Goal: Information Seeking & Learning: Check status

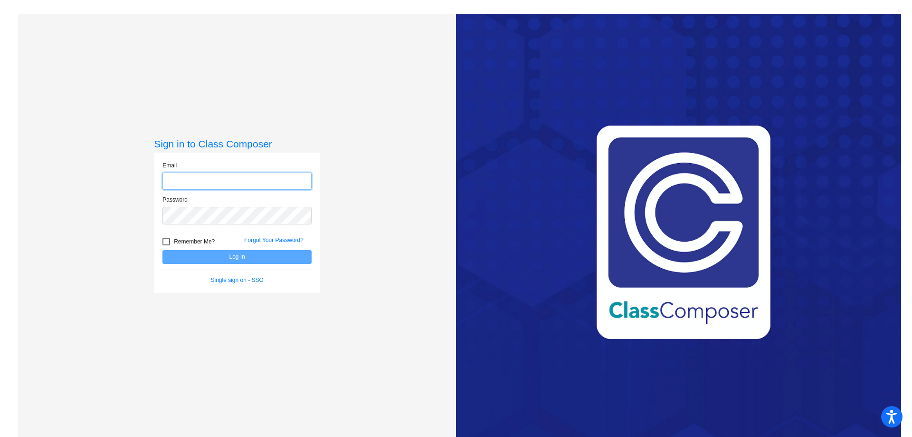
type input "[PERSON_NAME][EMAIL_ADDRESS][PERSON_NAME][DOMAIN_NAME]"
click at [166, 240] on div at bounding box center [167, 242] width 8 height 8
click at [166, 245] on input "Remember Me?" at bounding box center [166, 245] width 0 height 0
checkbox input "true"
click at [254, 263] on button "Log In" at bounding box center [237, 257] width 149 height 14
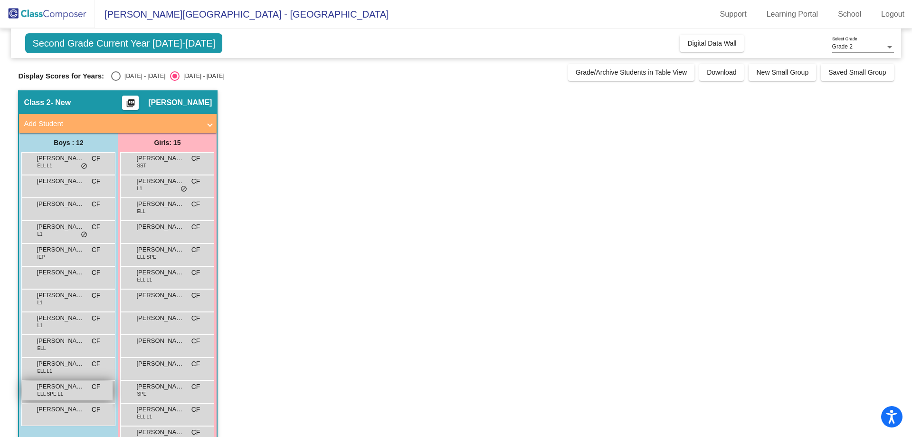
click at [59, 387] on span "[PERSON_NAME]" at bounding box center [61, 387] width 48 height 10
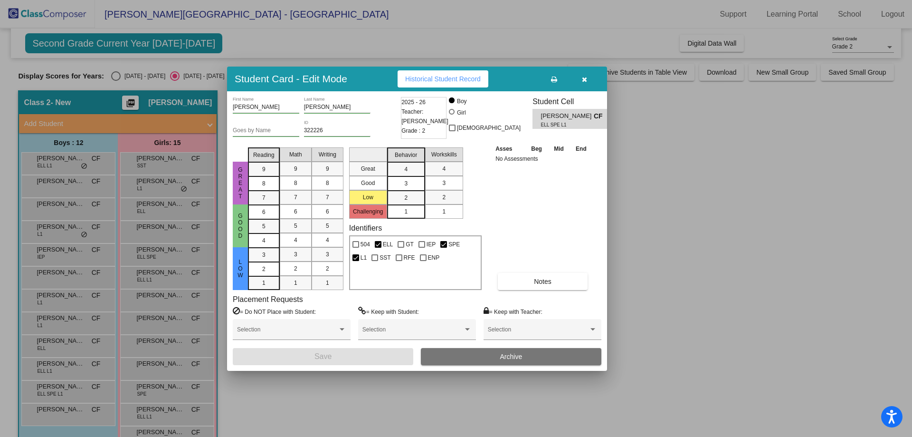
click at [453, 74] on button "Historical Student Record" at bounding box center [443, 78] width 91 height 17
click at [586, 77] on icon "button" at bounding box center [584, 79] width 5 height 7
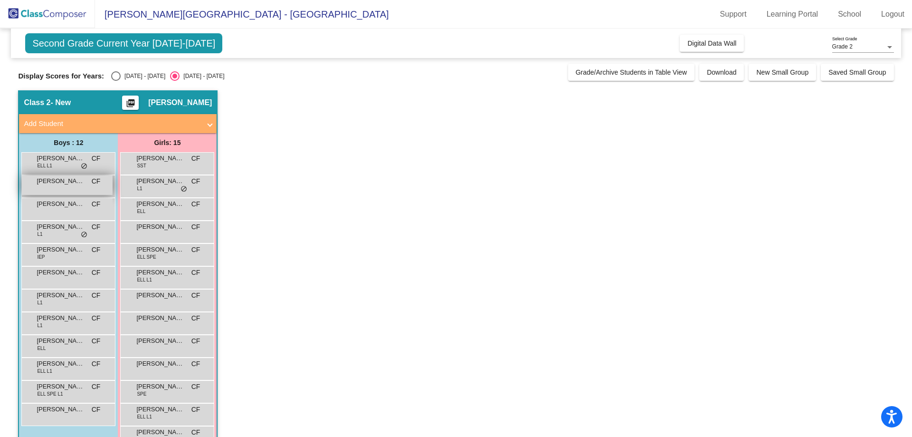
click at [70, 182] on span "[PERSON_NAME]" at bounding box center [61, 181] width 48 height 10
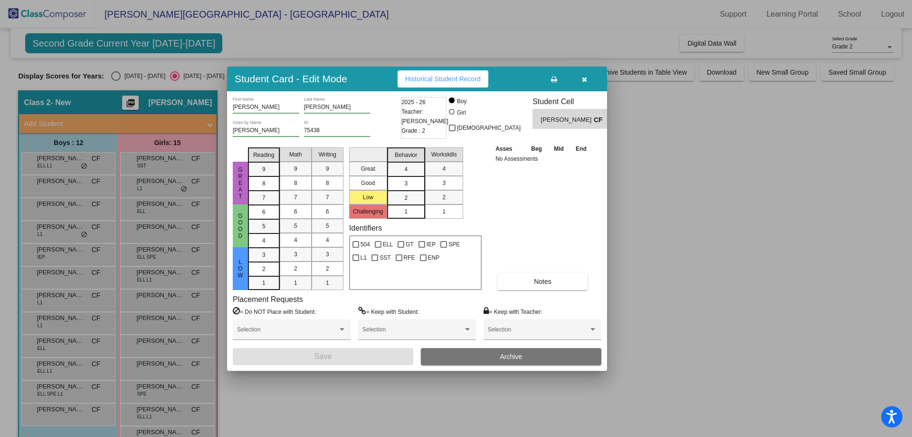
click at [441, 78] on span "Historical Student Record" at bounding box center [443, 79] width 76 height 8
click at [585, 75] on button "button" at bounding box center [584, 78] width 30 height 17
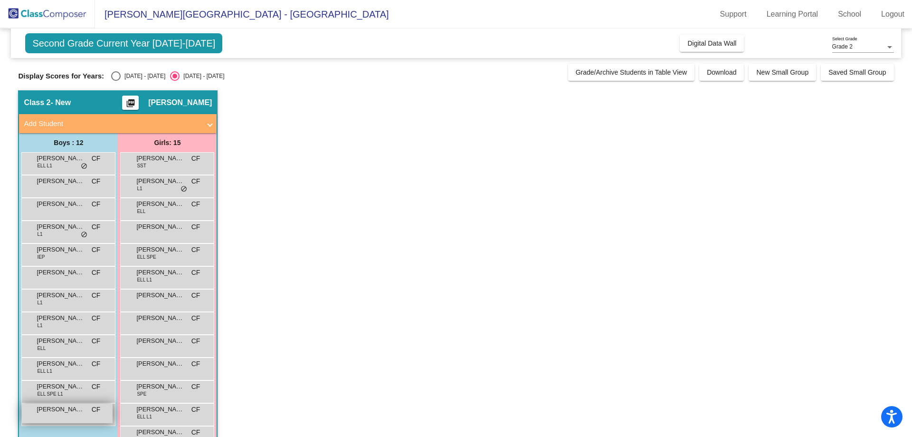
click at [74, 408] on span "[PERSON_NAME]" at bounding box center [61, 409] width 48 height 10
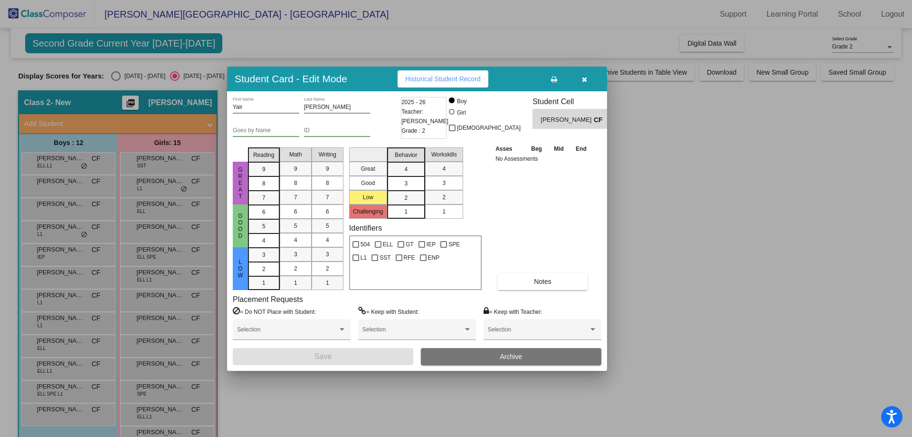
click at [459, 77] on span "Historical Student Record" at bounding box center [443, 79] width 76 height 8
click at [585, 77] on icon "button" at bounding box center [584, 79] width 5 height 7
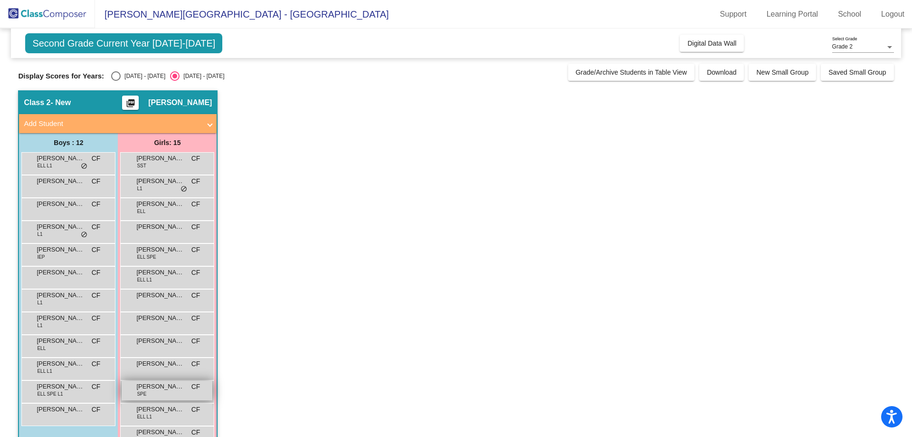
click at [171, 384] on span "[PERSON_NAME]" at bounding box center [160, 387] width 48 height 10
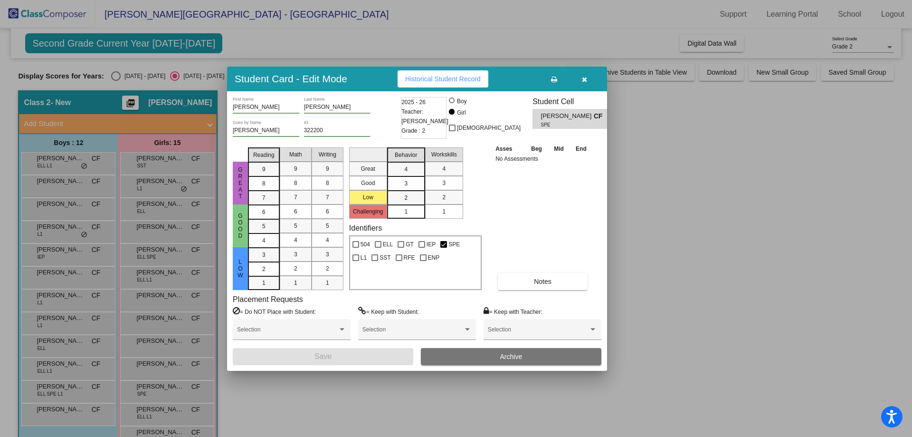
click at [462, 78] on span "Historical Student Record" at bounding box center [443, 79] width 76 height 8
click at [582, 77] on icon "button" at bounding box center [584, 79] width 5 height 7
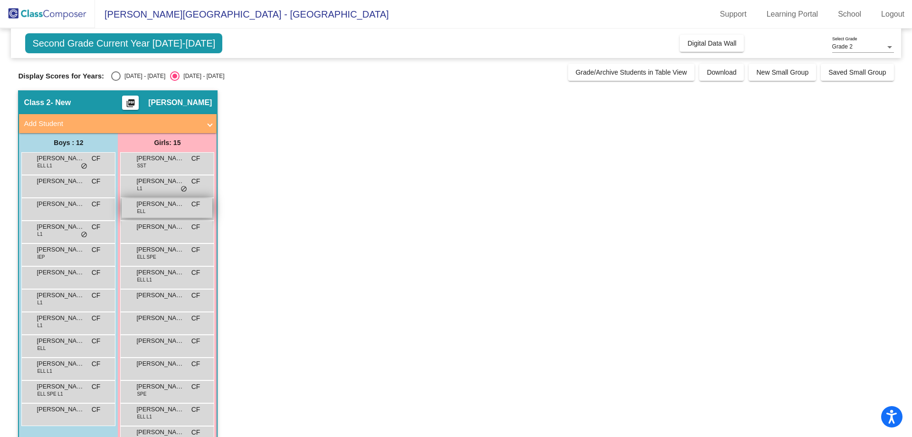
click at [185, 205] on div "[PERSON_NAME] [PERSON_NAME] [PERSON_NAME] lock do_not_disturb_alt" at bounding box center [167, 207] width 91 height 19
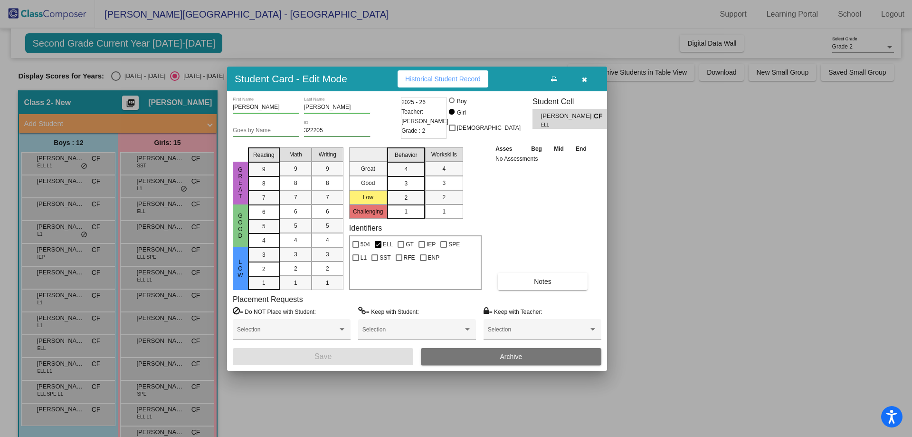
click at [469, 83] on button "Historical Student Record" at bounding box center [443, 78] width 91 height 17
click at [584, 80] on icon "button" at bounding box center [584, 79] width 5 height 7
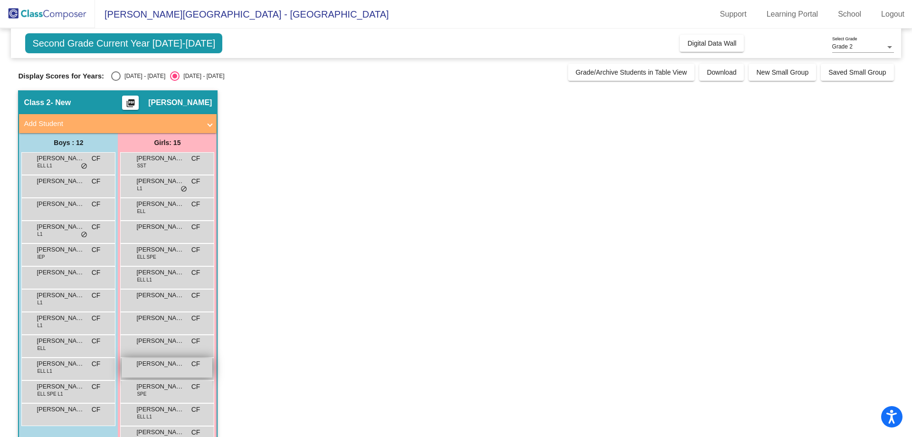
click at [166, 363] on span "[PERSON_NAME]" at bounding box center [160, 364] width 48 height 10
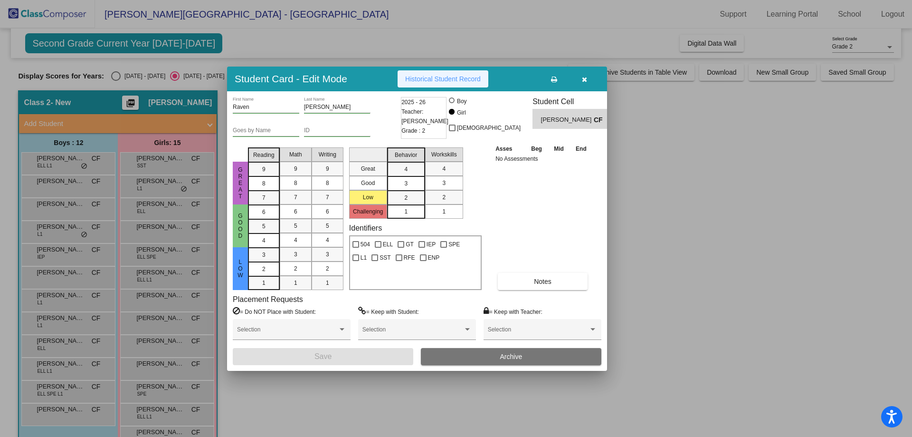
click at [443, 78] on span "Historical Student Record" at bounding box center [443, 79] width 76 height 8
click at [585, 75] on span "button" at bounding box center [584, 79] width 5 height 8
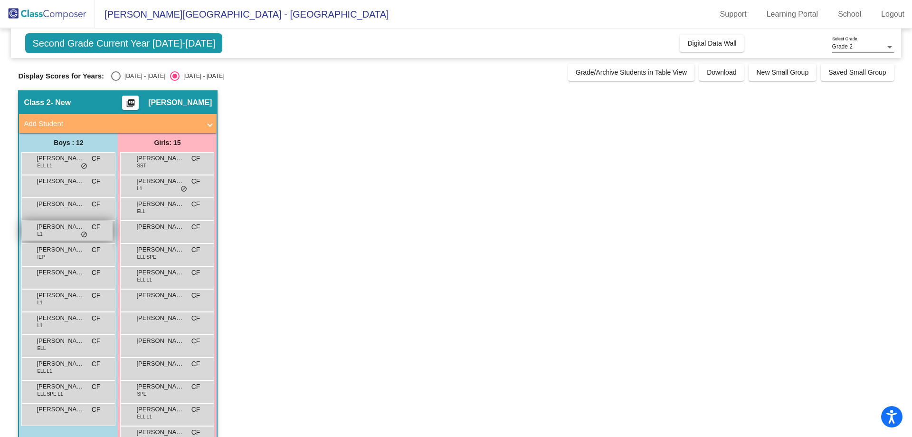
click at [62, 233] on div "[PERSON_NAME] L1 CF lock do_not_disturb_alt" at bounding box center [67, 230] width 91 height 19
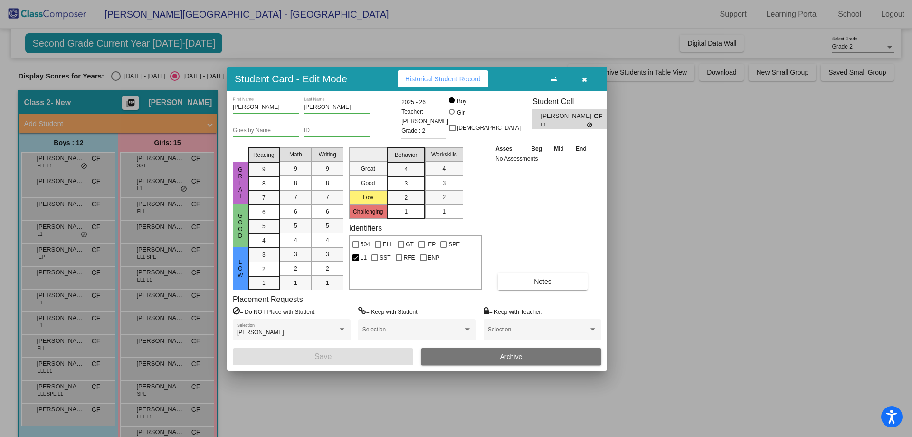
click at [467, 78] on span "Historical Student Record" at bounding box center [443, 79] width 76 height 8
click at [586, 80] on icon "button" at bounding box center [584, 79] width 5 height 7
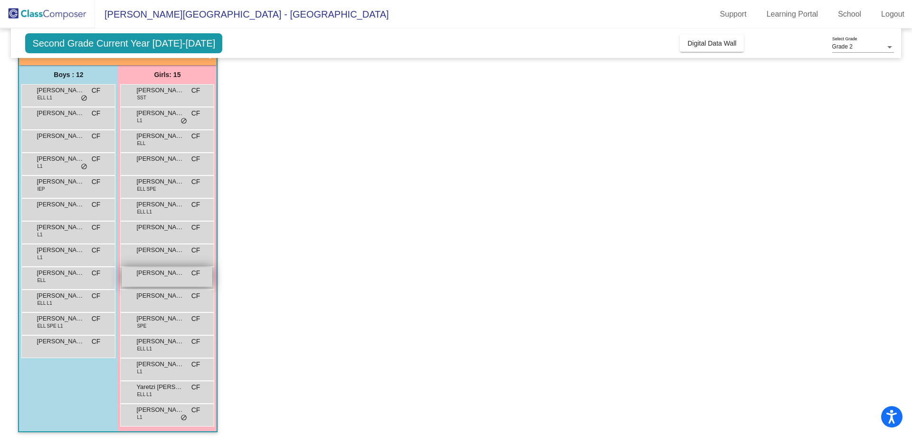
scroll to position [73, 0]
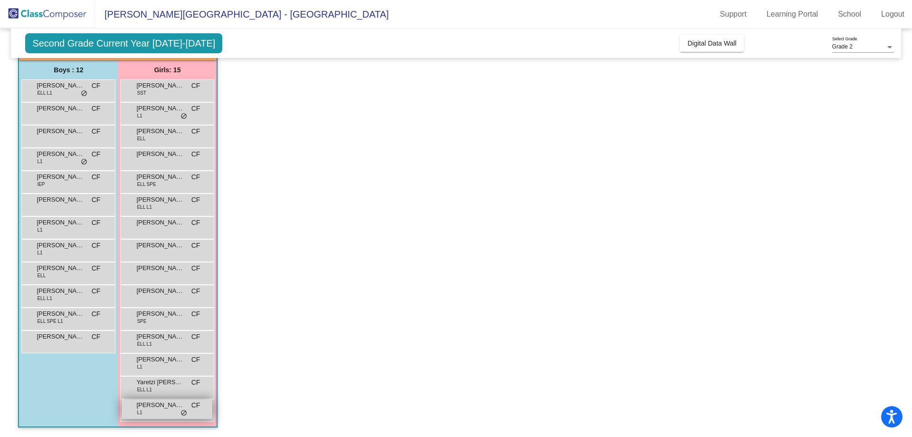
click at [166, 405] on span "[PERSON_NAME]" at bounding box center [160, 405] width 48 height 10
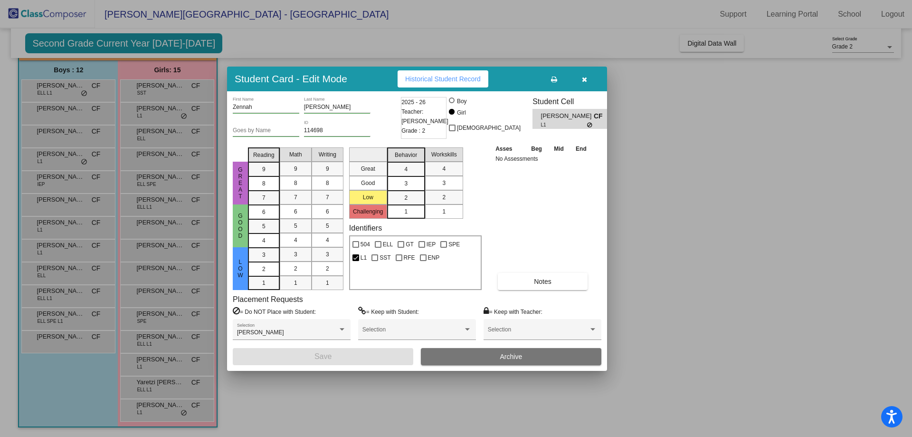
click at [427, 81] on span "Historical Student Record" at bounding box center [443, 79] width 76 height 8
click at [584, 76] on icon "button" at bounding box center [584, 79] width 5 height 7
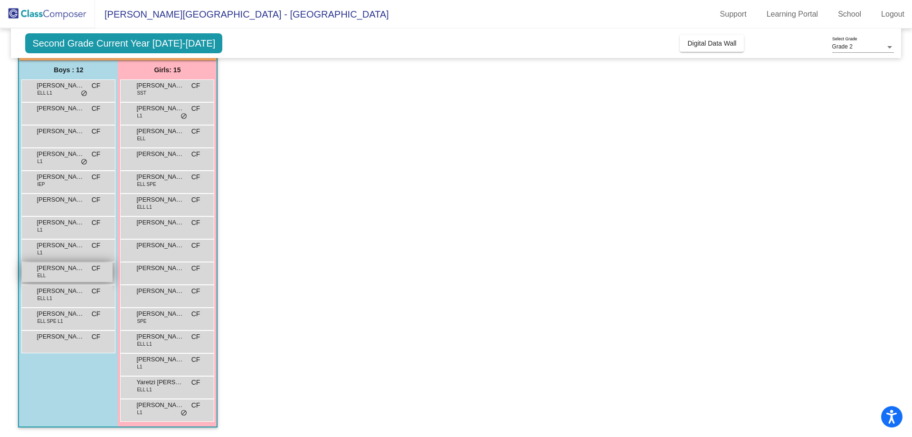
click at [70, 274] on div "[PERSON_NAME] [PERSON_NAME] lock do_not_disturb_alt" at bounding box center [67, 271] width 91 height 19
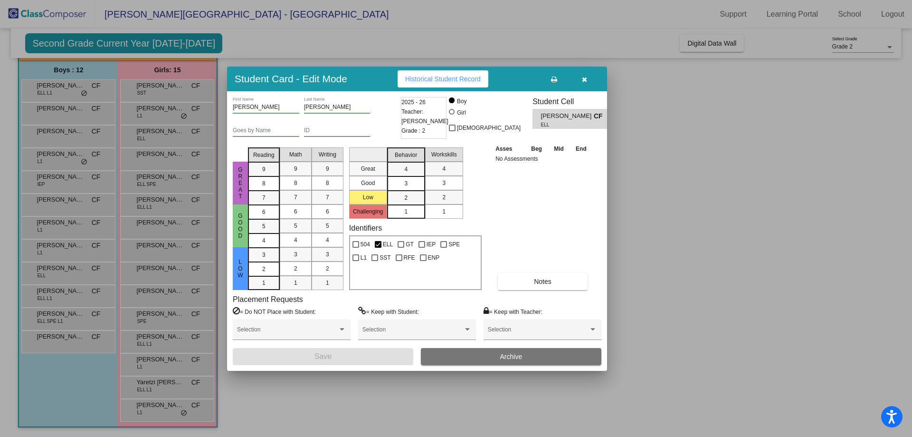
click at [432, 78] on span "Historical Student Record" at bounding box center [443, 79] width 76 height 8
click at [585, 77] on icon "button" at bounding box center [584, 79] width 5 height 7
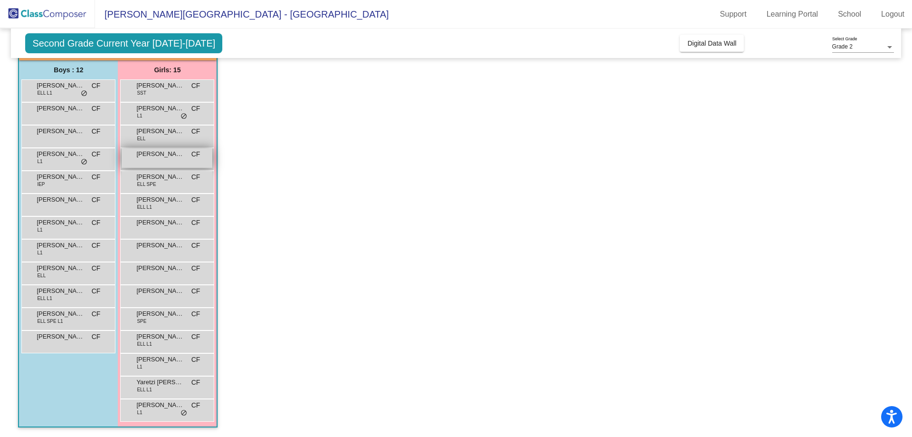
click at [159, 154] on span "[PERSON_NAME]" at bounding box center [160, 154] width 48 height 10
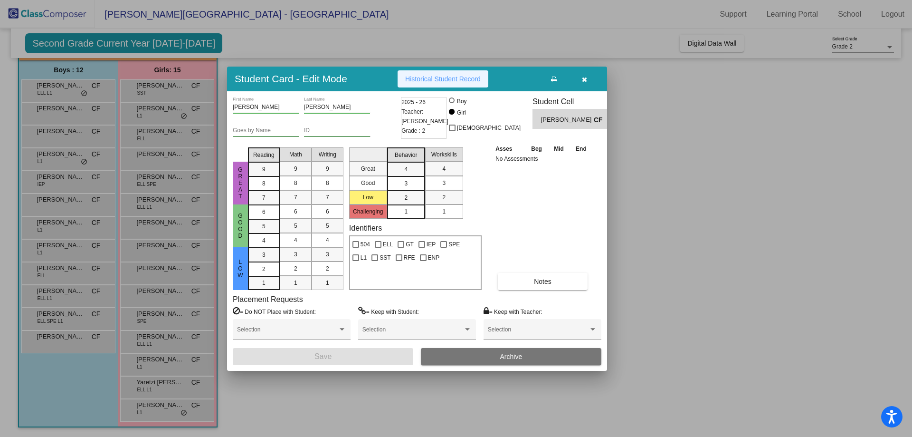
click at [465, 79] on span "Historical Student Record" at bounding box center [443, 79] width 76 height 8
click at [587, 78] on button "button" at bounding box center [584, 78] width 30 height 17
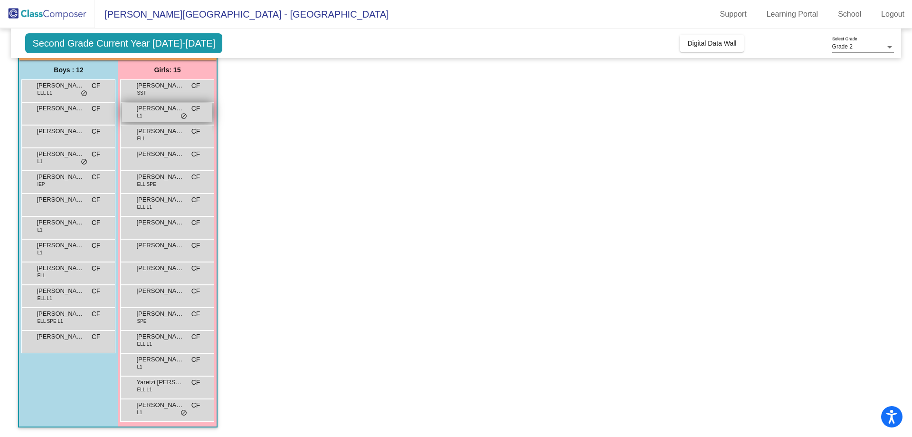
click at [148, 117] on div "[PERSON_NAME] L1 CF lock do_not_disturb_alt" at bounding box center [167, 112] width 91 height 19
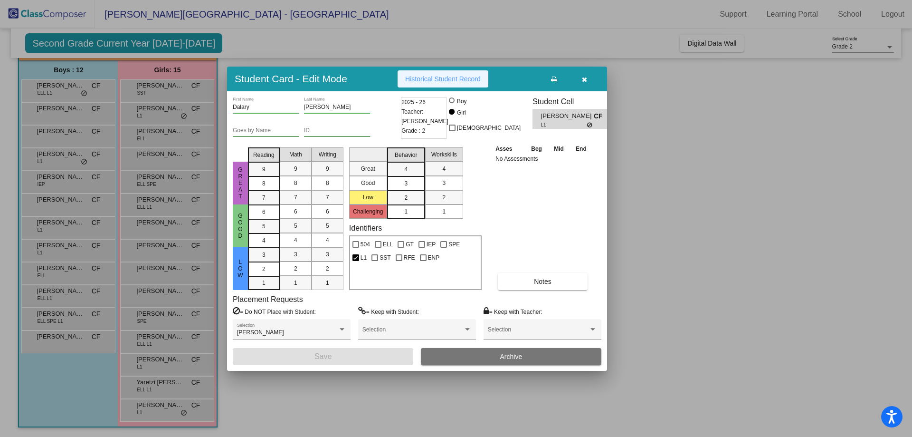
click at [449, 78] on span "Historical Student Record" at bounding box center [443, 79] width 76 height 8
click at [585, 78] on icon "button" at bounding box center [584, 79] width 5 height 7
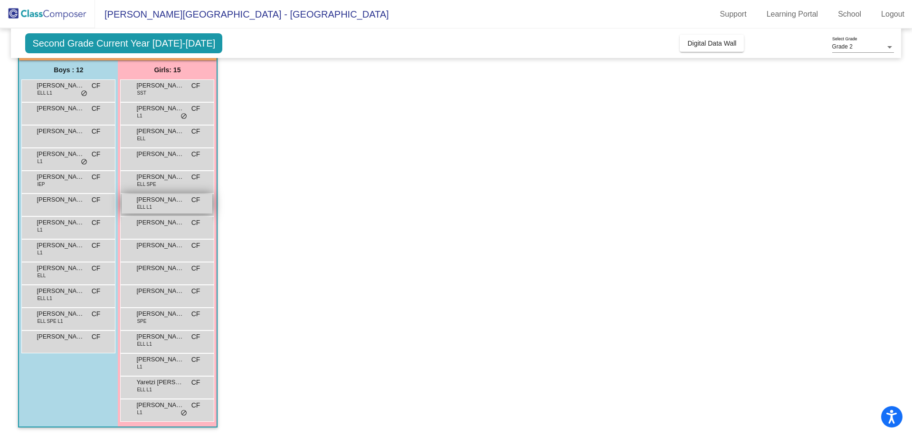
click at [181, 199] on span "[PERSON_NAME]" at bounding box center [160, 200] width 48 height 10
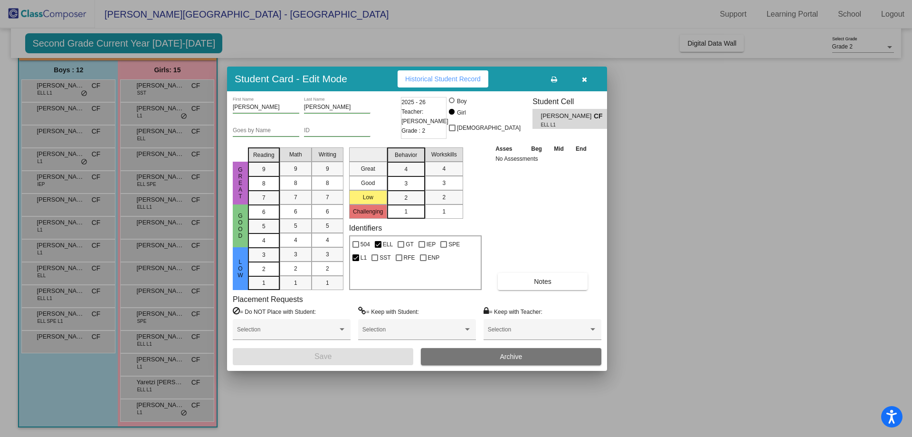
click at [422, 79] on span "Historical Student Record" at bounding box center [443, 79] width 76 height 8
click at [423, 77] on span "Historical Student Record" at bounding box center [443, 79] width 76 height 8
click at [584, 80] on icon "button" at bounding box center [584, 79] width 5 height 7
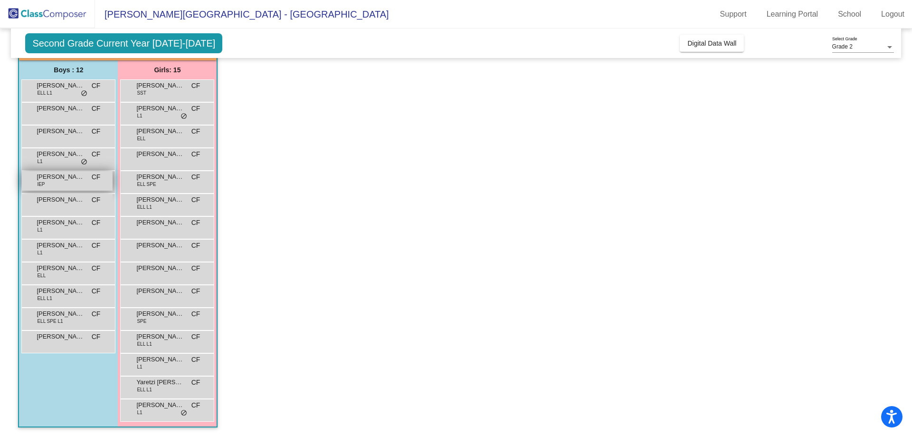
click at [63, 178] on span "[PERSON_NAME]" at bounding box center [61, 177] width 48 height 10
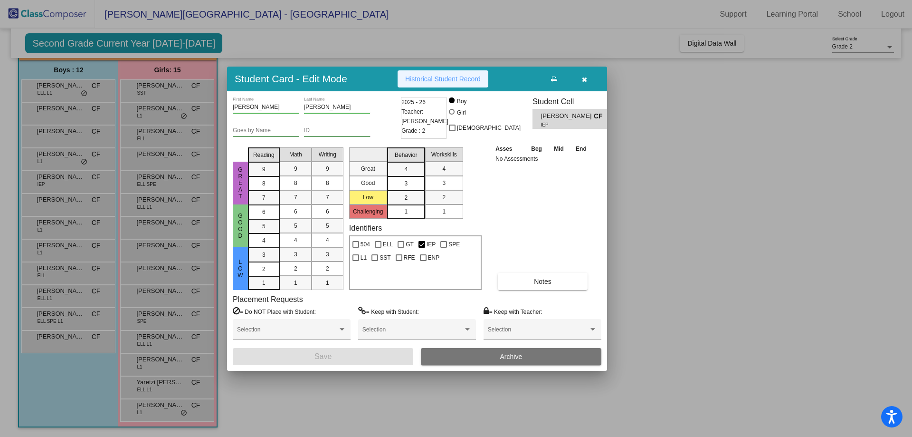
click at [455, 75] on span "Historical Student Record" at bounding box center [443, 79] width 76 height 8
click at [584, 76] on icon "button" at bounding box center [584, 79] width 5 height 7
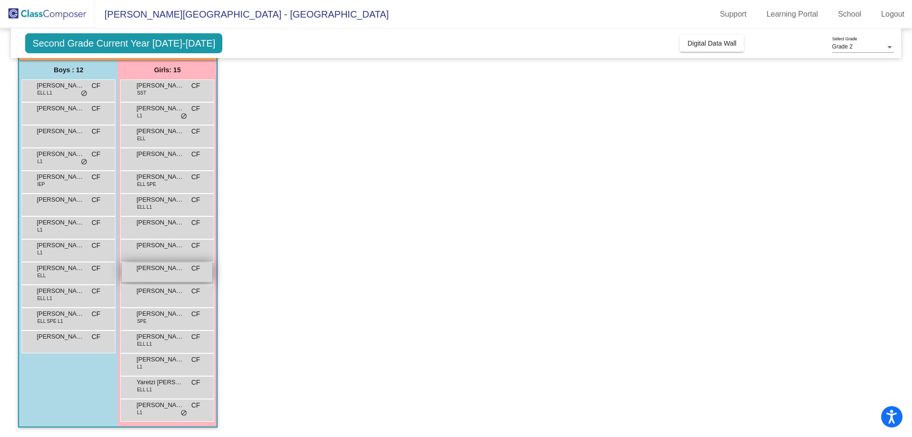
click at [173, 267] on span "[PERSON_NAME]" at bounding box center [160, 268] width 48 height 10
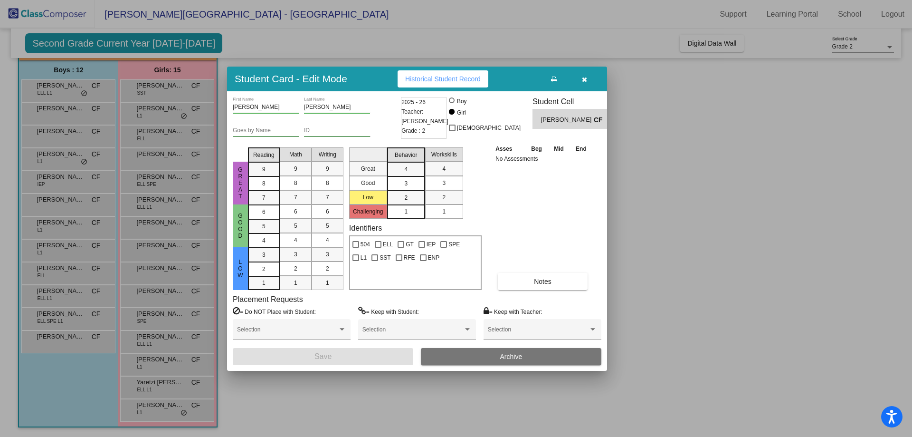
click at [451, 80] on span "Historical Student Record" at bounding box center [443, 79] width 76 height 8
click at [582, 81] on icon "button" at bounding box center [584, 79] width 5 height 7
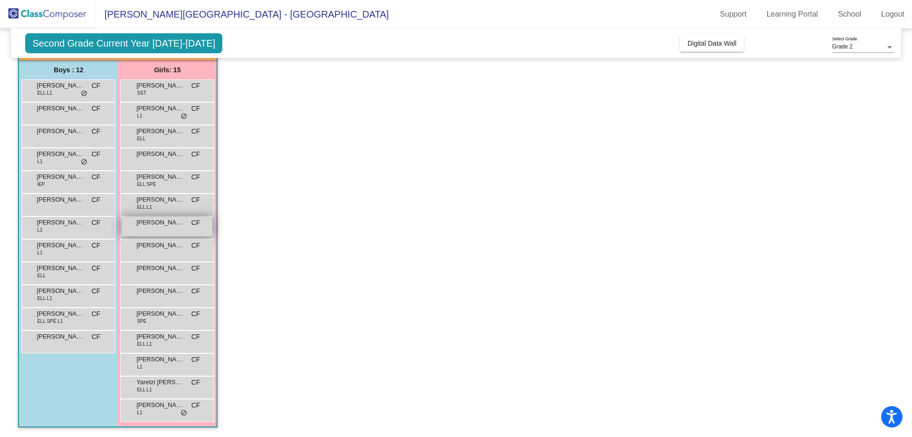
click at [168, 227] on span "[PERSON_NAME]" at bounding box center [160, 223] width 48 height 10
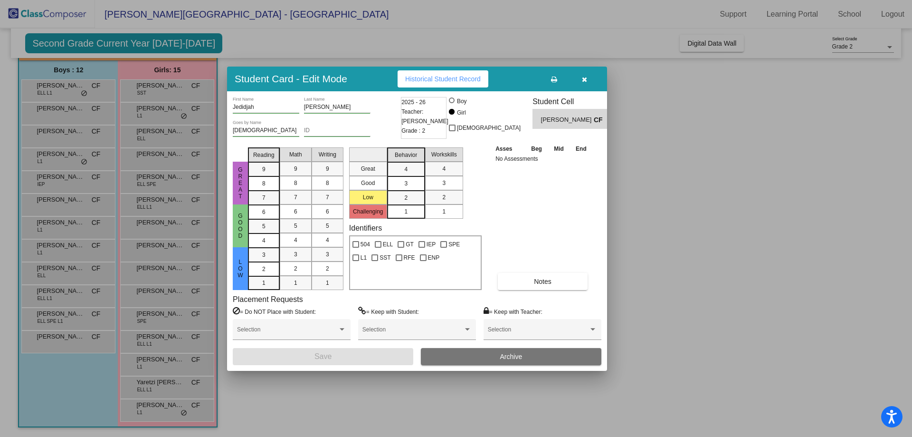
click at [438, 75] on span "Historical Student Record" at bounding box center [443, 79] width 76 height 8
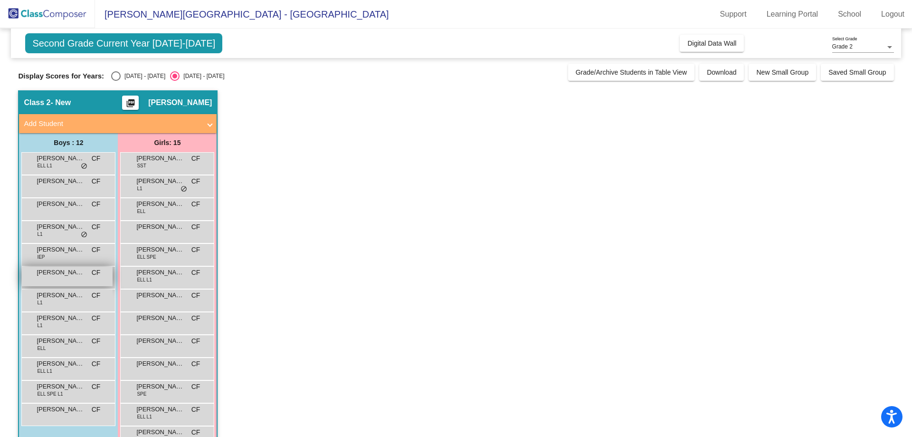
click at [67, 270] on span "[PERSON_NAME]" at bounding box center [61, 273] width 48 height 10
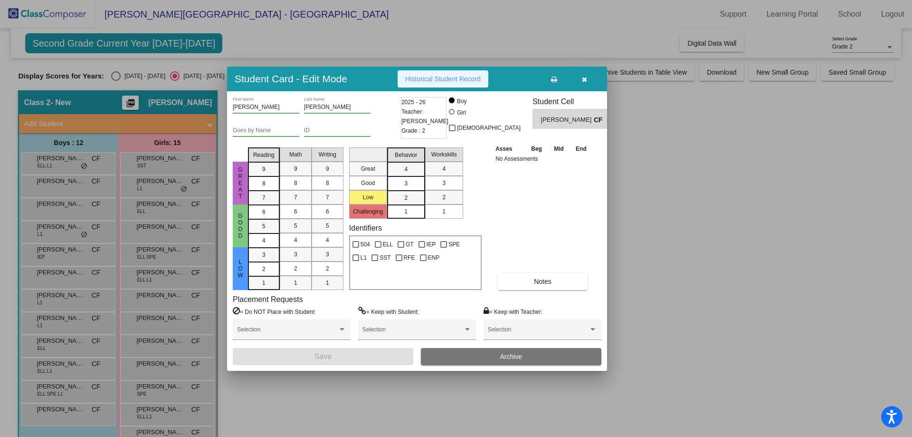
click at [440, 82] on span "Historical Student Record" at bounding box center [443, 79] width 76 height 8
click at [587, 77] on icon "button" at bounding box center [584, 79] width 5 height 7
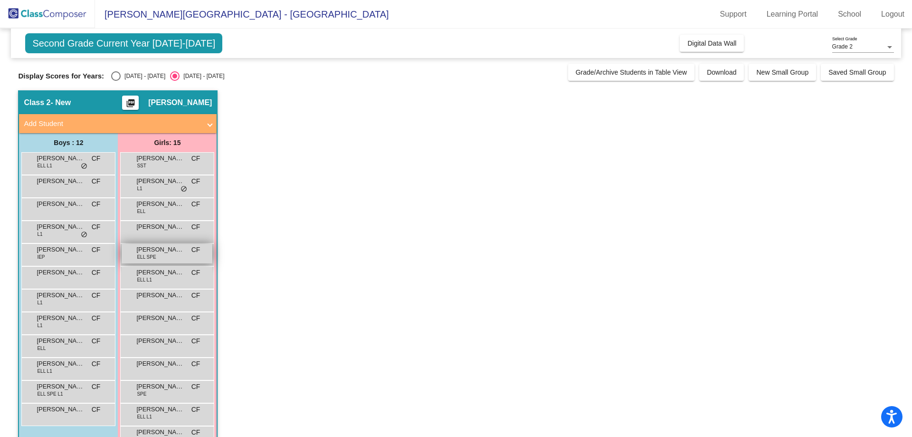
click at [171, 249] on span "[PERSON_NAME]" at bounding box center [160, 250] width 48 height 10
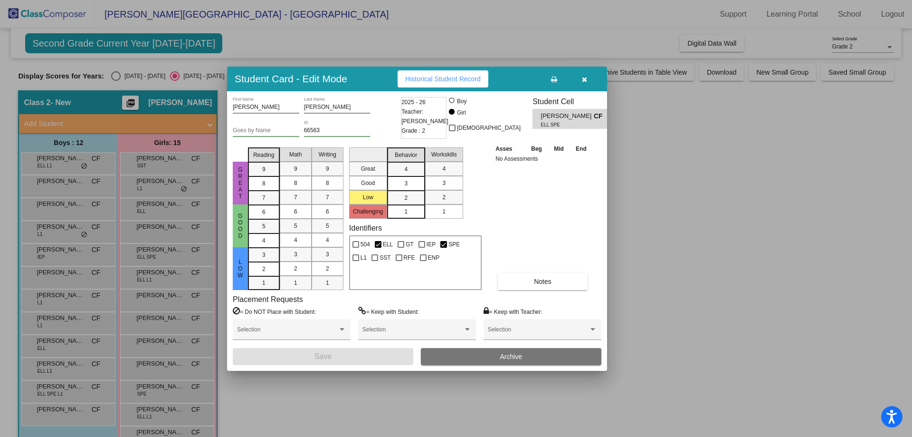
click at [454, 79] on span "Historical Student Record" at bounding box center [443, 79] width 76 height 8
click at [584, 76] on icon "button" at bounding box center [584, 79] width 5 height 7
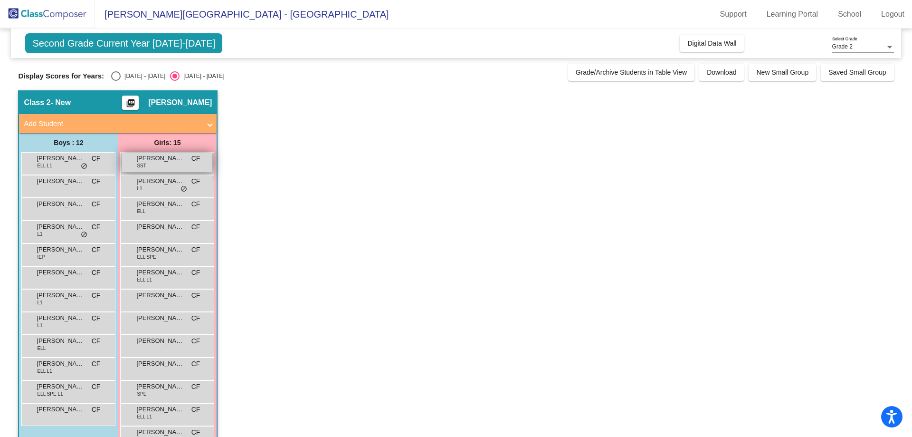
click at [145, 163] on span "SST" at bounding box center [141, 165] width 9 height 7
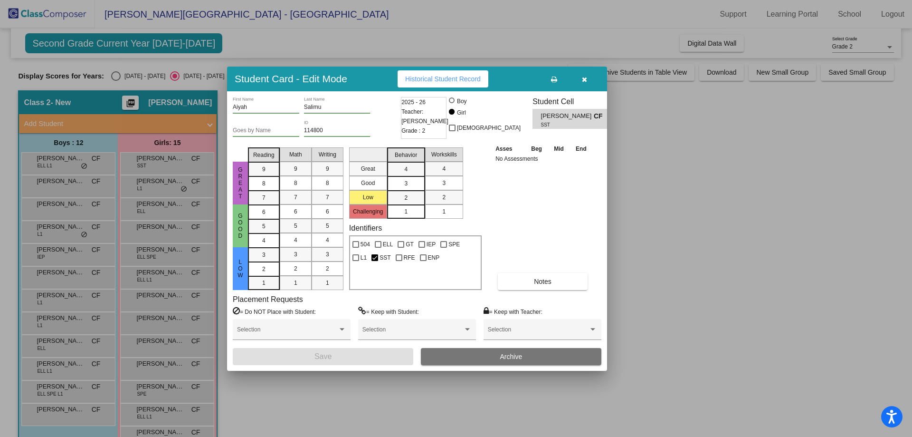
click at [438, 79] on span "Historical Student Record" at bounding box center [443, 79] width 76 height 8
click at [446, 77] on span "Historical Student Record" at bounding box center [443, 79] width 76 height 8
click at [586, 79] on icon "button" at bounding box center [584, 79] width 5 height 7
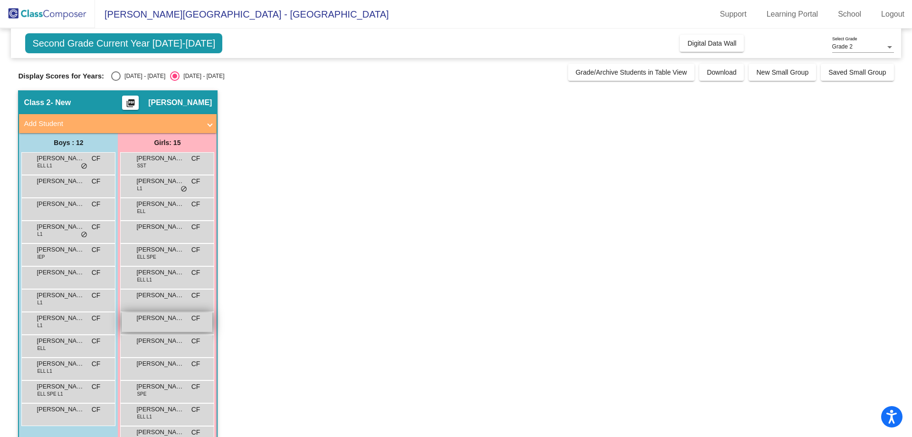
click at [168, 324] on div "Karsyn Shaffer CF lock do_not_disturb_alt" at bounding box center [167, 321] width 91 height 19
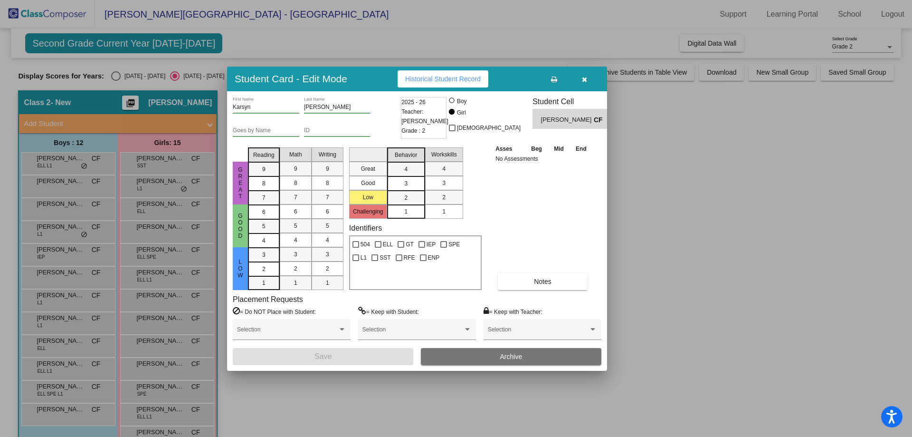
click at [451, 74] on button "Historical Student Record" at bounding box center [443, 78] width 91 height 17
click at [587, 79] on icon "button" at bounding box center [584, 79] width 5 height 7
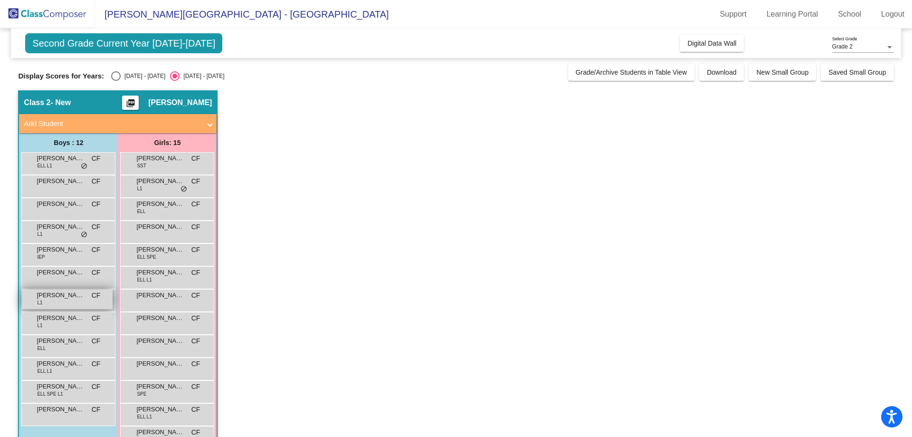
click at [75, 293] on span "[PERSON_NAME]" at bounding box center [61, 295] width 48 height 10
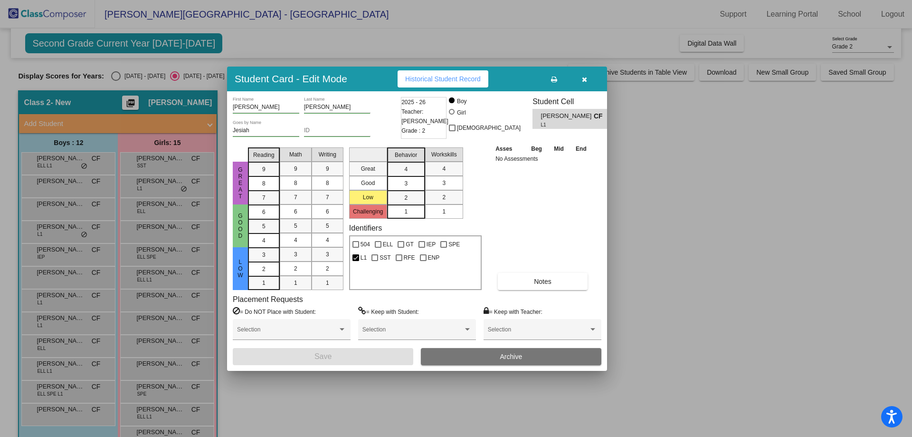
click at [422, 75] on span "Historical Student Record" at bounding box center [443, 79] width 76 height 8
click at [585, 78] on icon "button" at bounding box center [584, 79] width 5 height 7
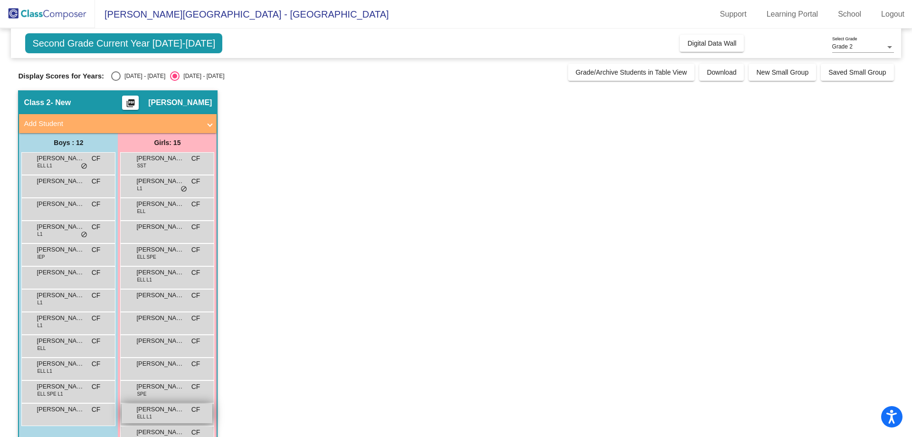
click at [167, 407] on span "[PERSON_NAME]" at bounding box center [160, 409] width 48 height 10
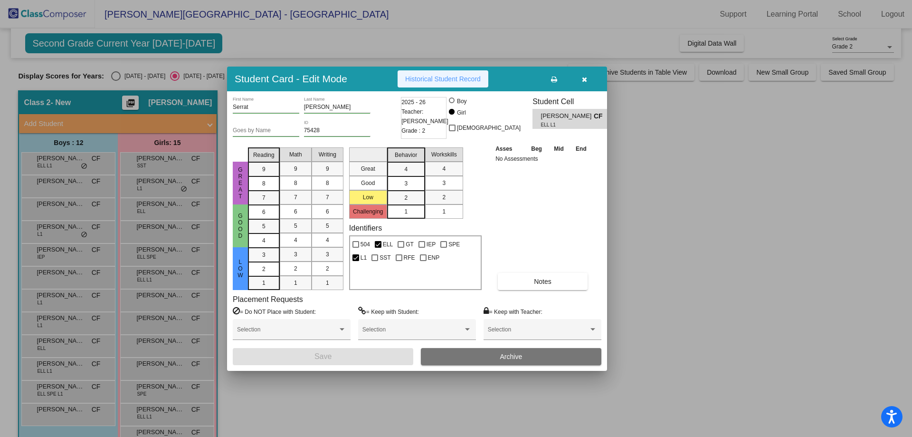
click at [458, 73] on button "Historical Student Record" at bounding box center [443, 78] width 91 height 17
click at [584, 79] on icon "button" at bounding box center [584, 79] width 5 height 7
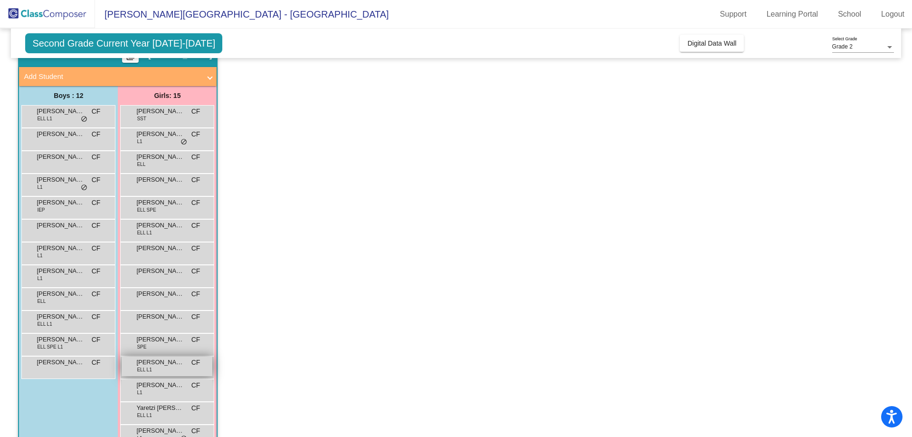
scroll to position [48, 0]
click at [168, 410] on span "Yaretzi [PERSON_NAME]" at bounding box center [160, 408] width 48 height 10
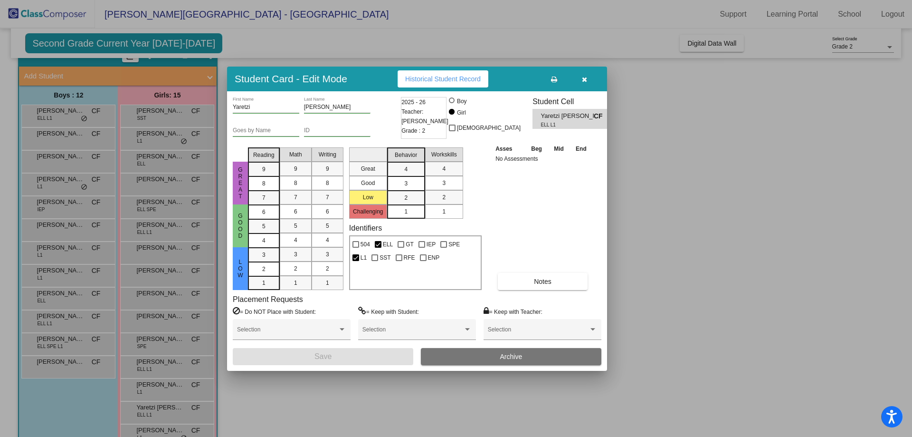
click at [443, 82] on span "Historical Student Record" at bounding box center [443, 79] width 76 height 8
